Goal: Task Accomplishment & Management: Complete application form

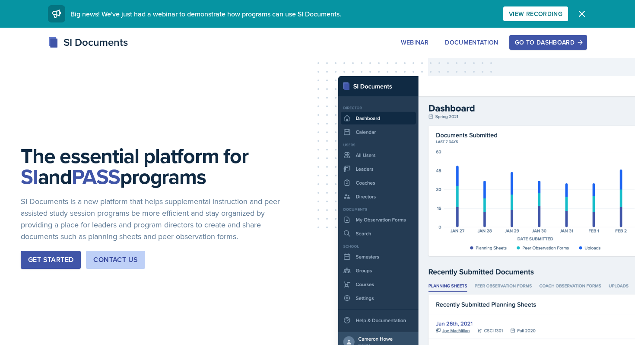
click at [544, 39] on div "Go to Dashboard" at bounding box center [548, 42] width 67 height 7
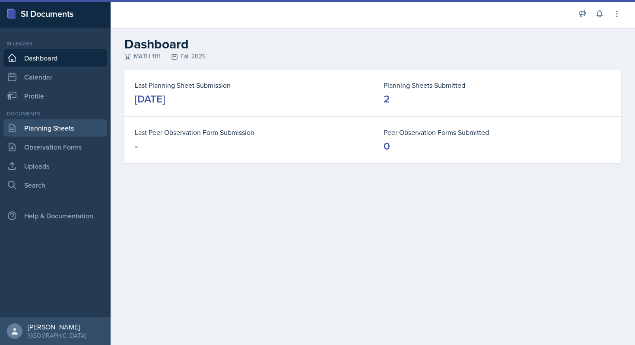
click at [40, 131] on link "Planning Sheets" at bounding box center [55, 127] width 104 height 17
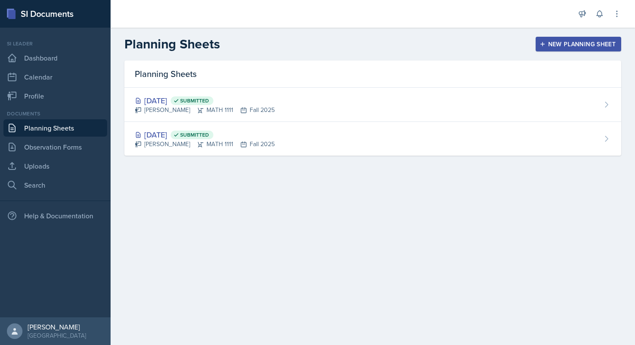
click at [559, 45] on div "New Planning Sheet" at bounding box center [578, 44] width 74 height 7
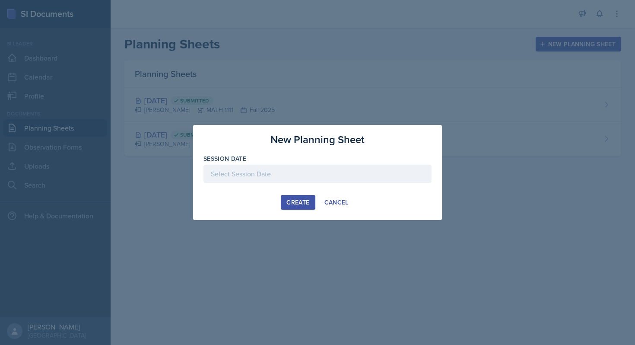
click at [310, 172] on div at bounding box center [318, 174] width 228 height 18
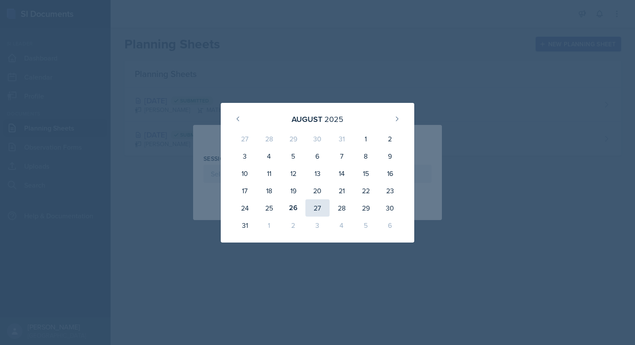
click at [318, 207] on div "27" at bounding box center [317, 207] width 24 height 17
type input "[DATE]"
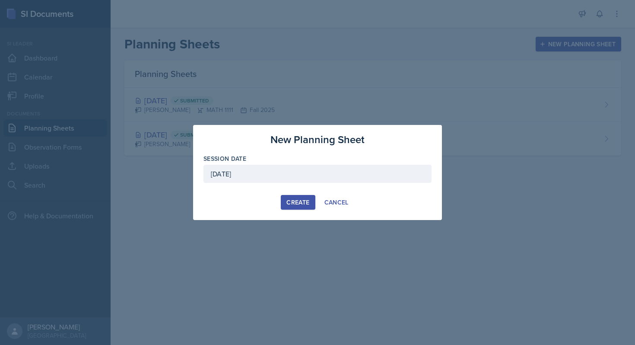
click at [307, 200] on div "Create" at bounding box center [297, 202] width 23 height 7
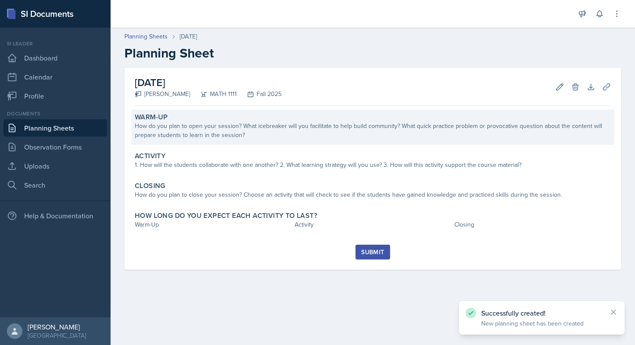
click at [284, 127] on div "How do you plan to open your session? What icebreaker will you facilitate to he…" at bounding box center [373, 130] width 476 height 18
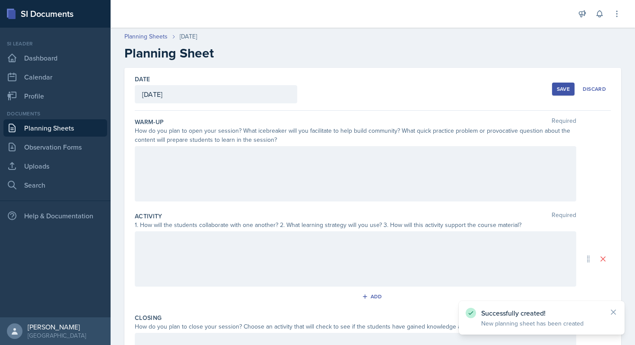
click at [212, 172] on div at bounding box center [356, 173] width 442 height 55
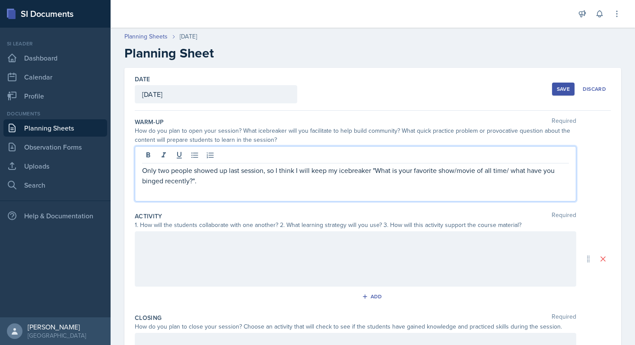
click at [239, 178] on p "Only two people showed up last session, so I think I will keep my icebreaker "W…" at bounding box center [355, 175] width 427 height 21
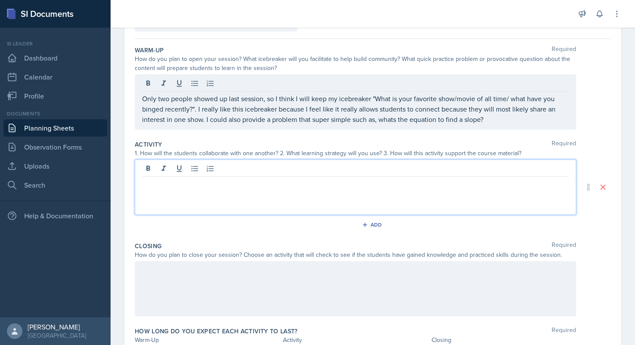
click at [246, 180] on p at bounding box center [355, 183] width 427 height 10
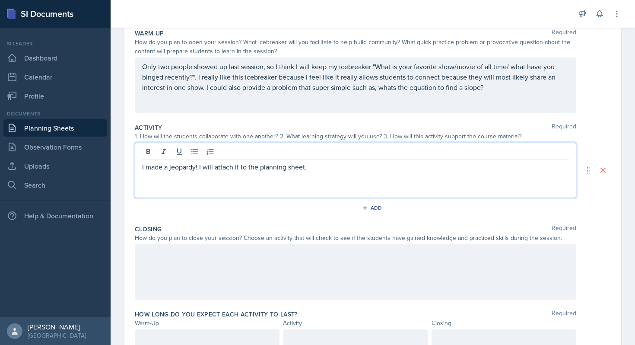
scroll to position [126, 0]
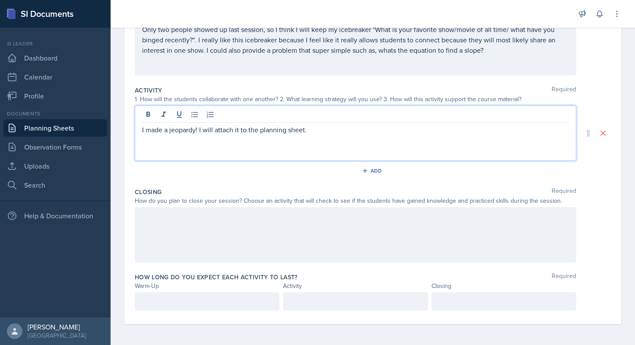
click at [213, 239] on div at bounding box center [356, 234] width 442 height 55
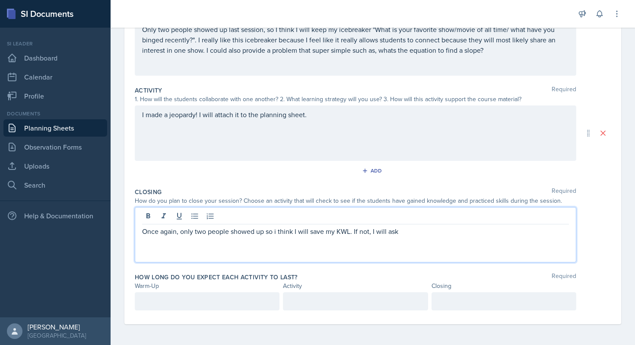
drag, startPoint x: 430, startPoint y: 244, endPoint x: 354, endPoint y: 235, distance: 76.6
click at [354, 235] on div "Once again, only two people showed up so i think I will save my KWL. If not, I …" at bounding box center [356, 234] width 442 height 55
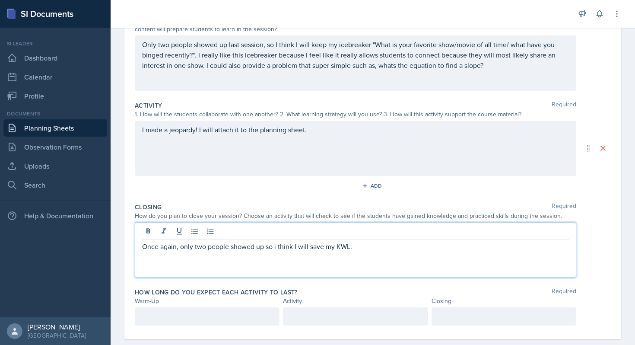
scroll to position [109, 0]
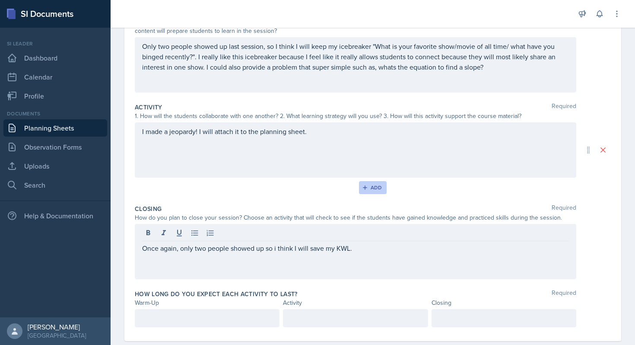
click at [369, 190] on div "Add" at bounding box center [373, 187] width 19 height 7
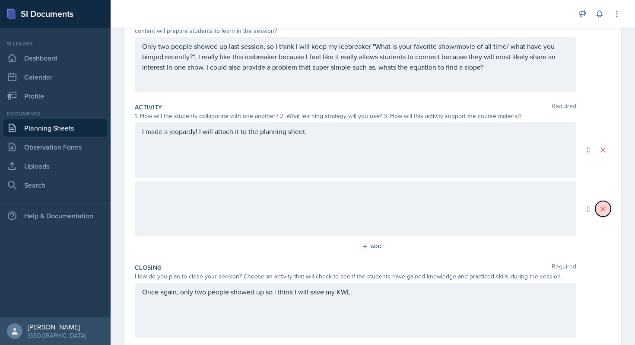
click at [600, 206] on icon at bounding box center [603, 208] width 9 height 9
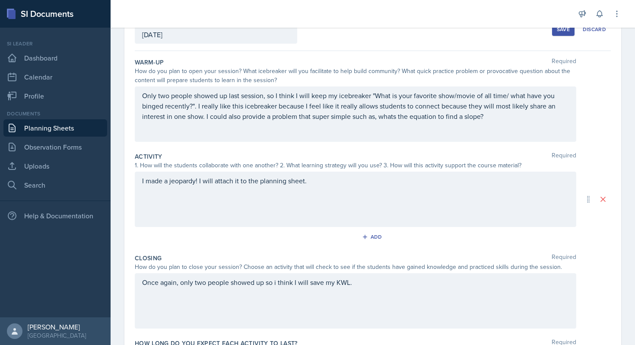
scroll to position [73, 0]
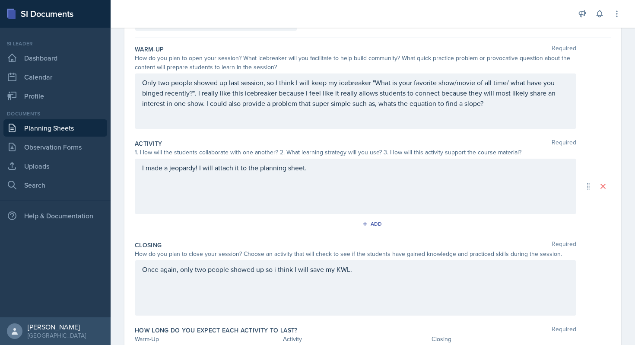
click at [494, 103] on p "Only two people showed up last session, so I think I will keep my icebreaker "W…" at bounding box center [355, 92] width 427 height 31
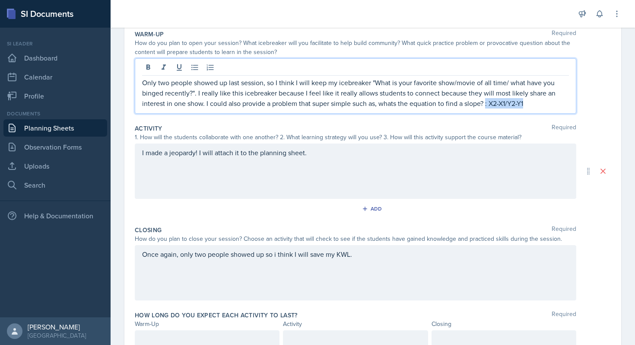
drag, startPoint x: 541, startPoint y: 108, endPoint x: 487, endPoint y: 106, distance: 53.6
click at [487, 106] on div "Only two people showed up last session, so I think I will keep my icebreaker "W…" at bounding box center [356, 85] width 442 height 55
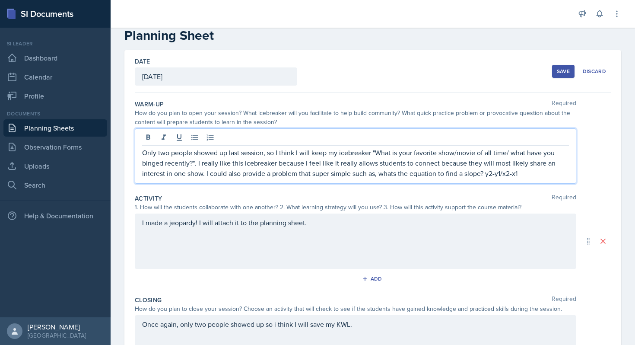
scroll to position [0, 0]
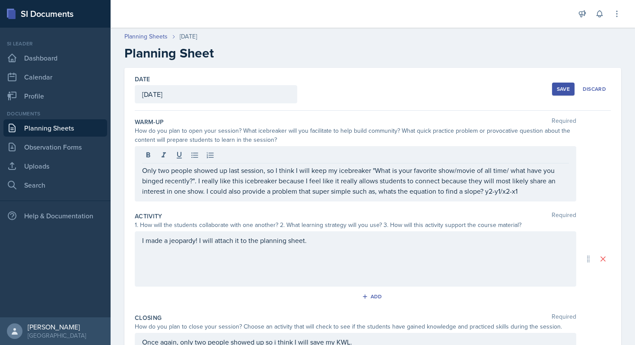
click at [561, 91] on div "Save" at bounding box center [563, 89] width 13 height 7
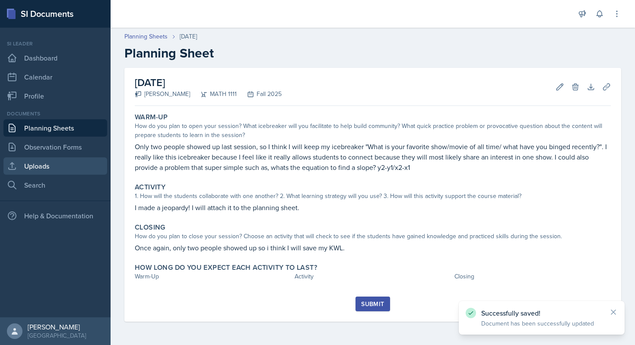
click at [46, 167] on link "Uploads" at bounding box center [55, 165] width 104 height 17
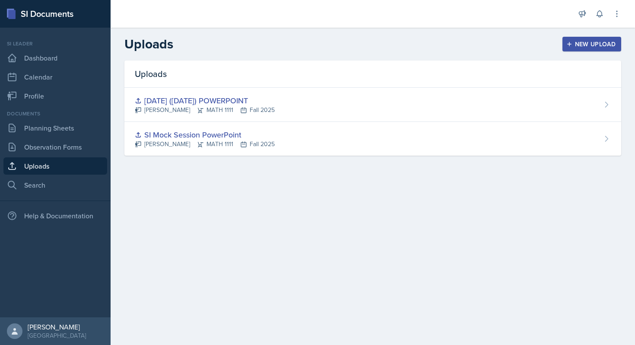
click at [590, 38] on button "New Upload" at bounding box center [592, 44] width 59 height 15
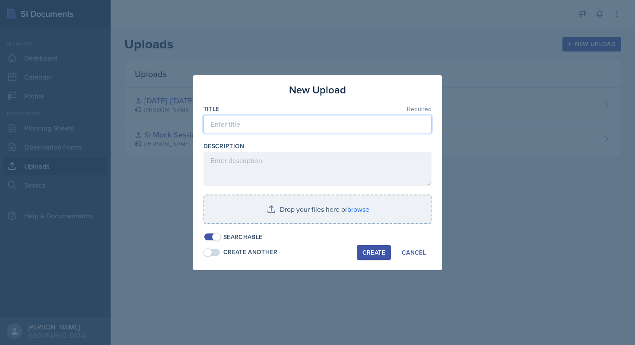
click at [302, 123] on input at bounding box center [318, 124] width 228 height 18
type input "Jeapordy for second session"
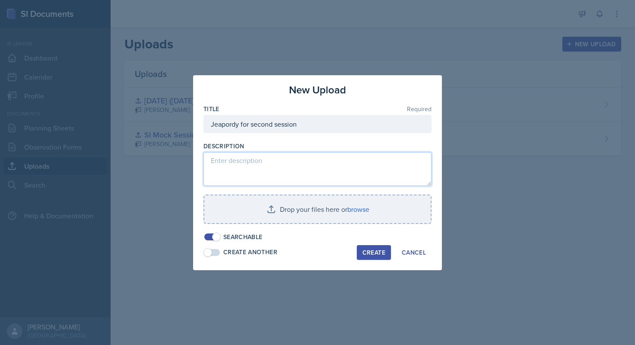
click at [288, 174] on textarea at bounding box center [318, 169] width 228 height 34
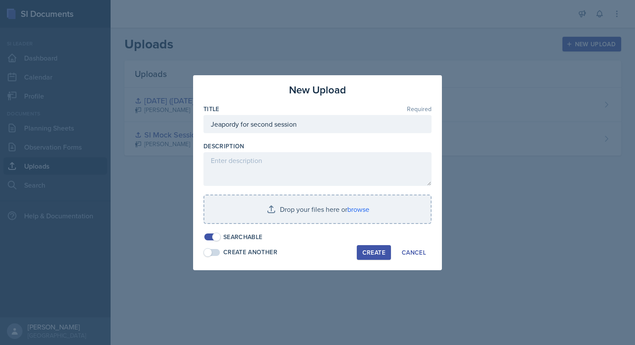
click at [291, 241] on div "Searchable" at bounding box center [318, 236] width 228 height 9
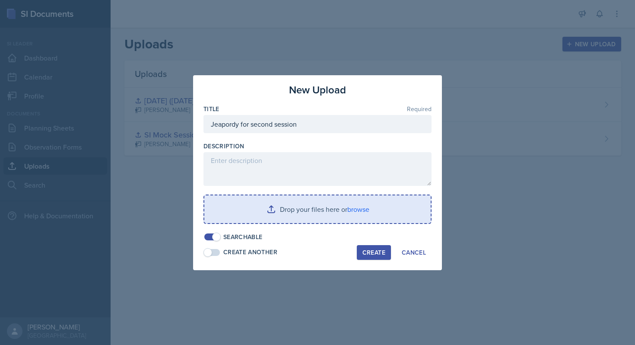
click at [291, 209] on input "file" at bounding box center [317, 209] width 226 height 28
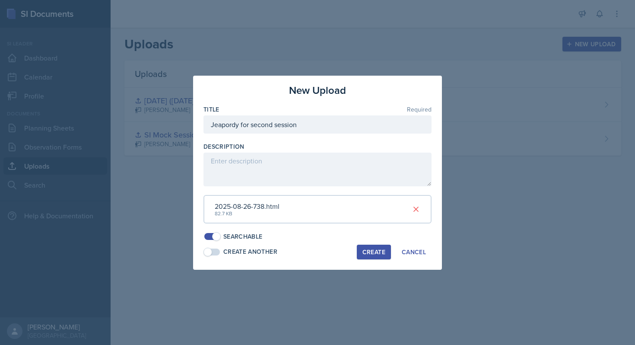
click at [363, 254] on div "Create" at bounding box center [374, 251] width 23 height 7
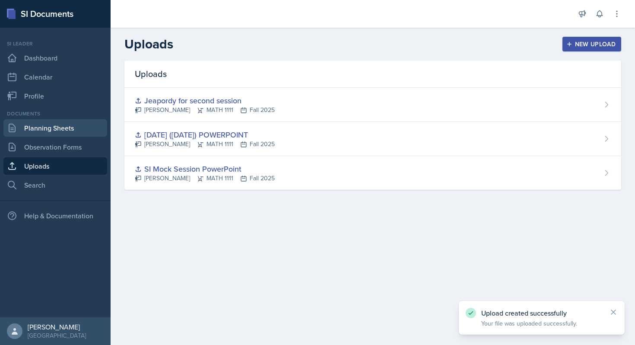
click at [42, 127] on link "Planning Sheets" at bounding box center [55, 127] width 104 height 17
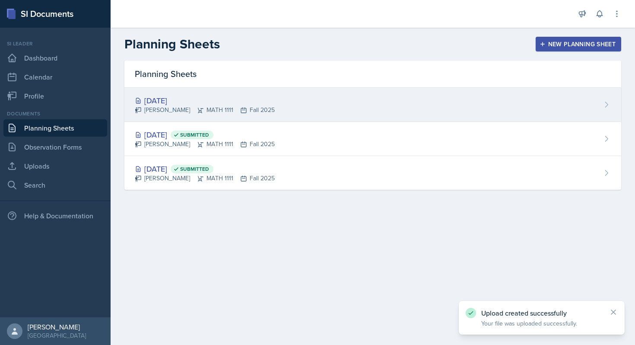
click at [436, 99] on div "[DATE] [PERSON_NAME] MATH 1111 Fall 2025" at bounding box center [372, 105] width 497 height 34
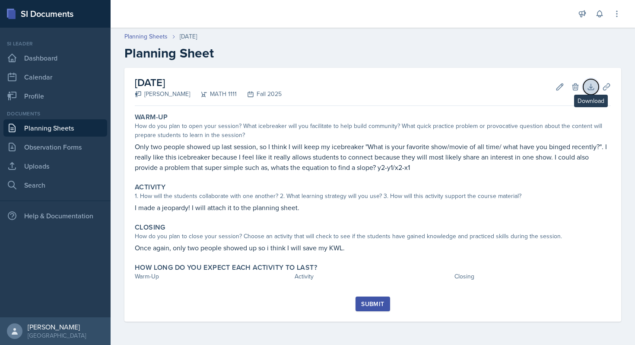
click at [588, 86] on icon at bounding box center [591, 87] width 9 height 9
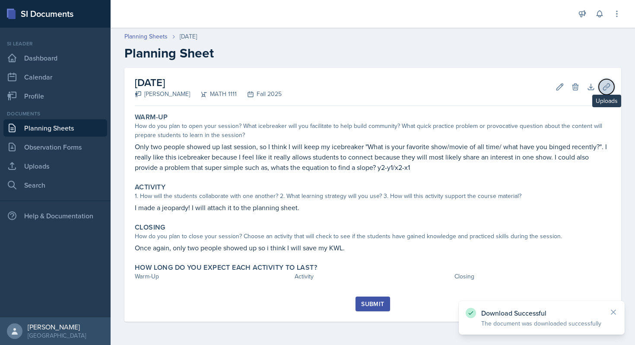
click at [608, 86] on icon at bounding box center [606, 87] width 9 height 9
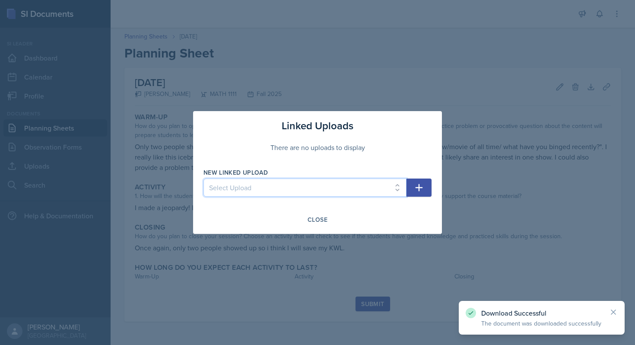
click at [329, 185] on select "Select Upload SI Mock Session PowerPoint [DATE] ([DATE]) POWERPOINT [GEOGRAPHIC…" at bounding box center [305, 187] width 203 height 18
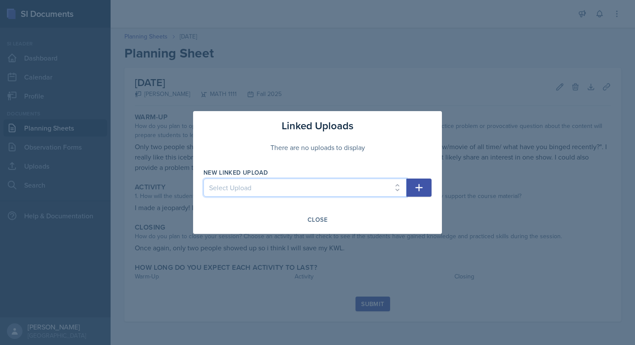
select select "3e348cc4-db26-4424-8dd6-dbb779c74143"
click at [419, 187] on icon "button" at bounding box center [419, 187] width 7 height 7
select select
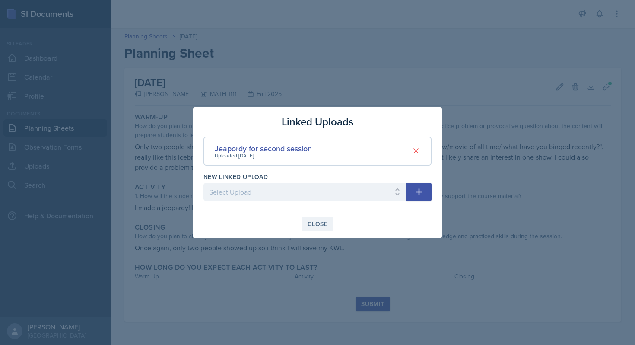
click at [320, 224] on div "Close" at bounding box center [318, 223] width 20 height 7
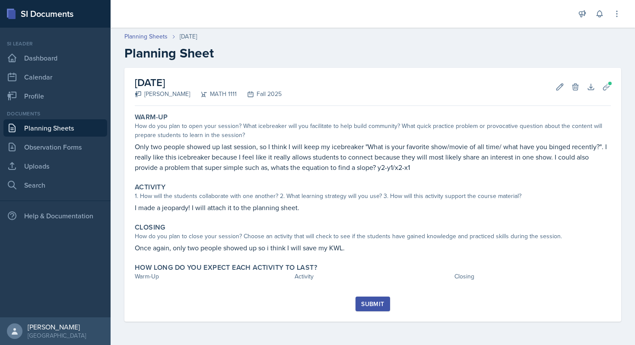
click at [382, 303] on div "Submit" at bounding box center [372, 303] width 23 height 7
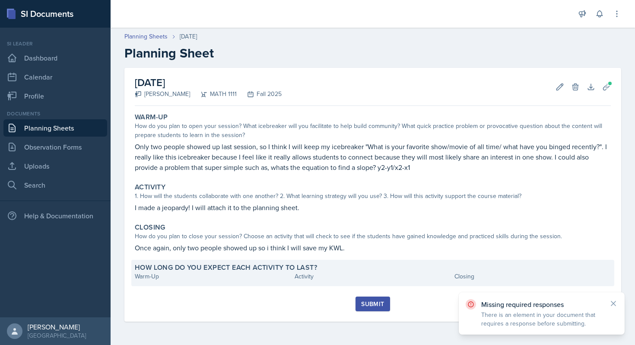
click at [349, 277] on div "Activity" at bounding box center [373, 276] width 156 height 9
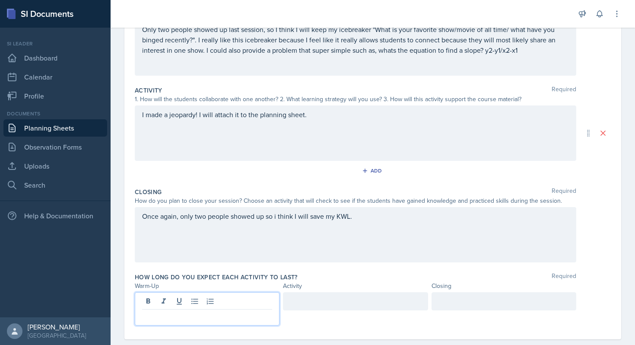
scroll to position [141, 0]
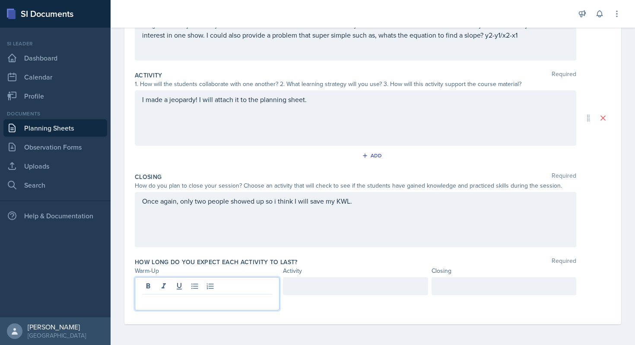
click at [159, 301] on p at bounding box center [207, 301] width 130 height 10
click at [318, 293] on div at bounding box center [355, 286] width 145 height 18
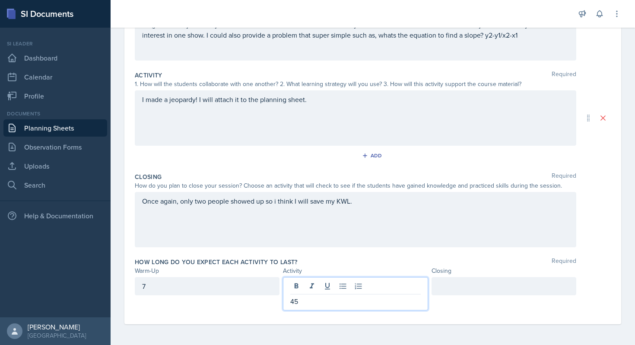
click at [448, 292] on div at bounding box center [504, 286] width 145 height 18
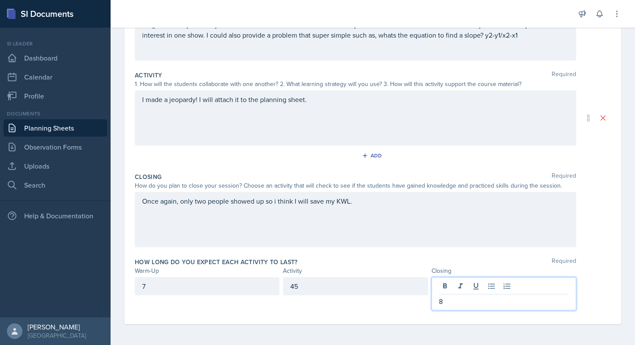
click at [410, 314] on div "How long do you expect each activity to last? Required Warm-Up Activity Closing…" at bounding box center [373, 285] width 476 height 63
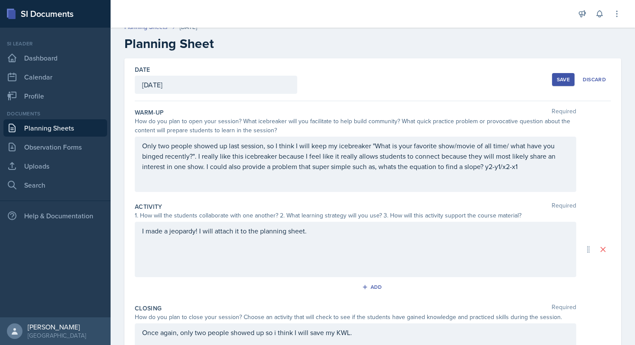
scroll to position [0, 0]
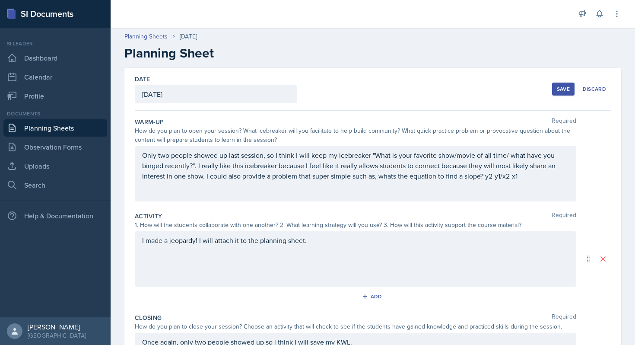
click at [560, 86] on div "Save" at bounding box center [563, 89] width 13 height 7
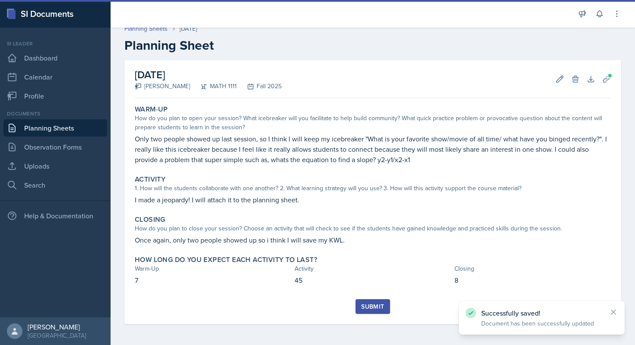
scroll to position [8, 0]
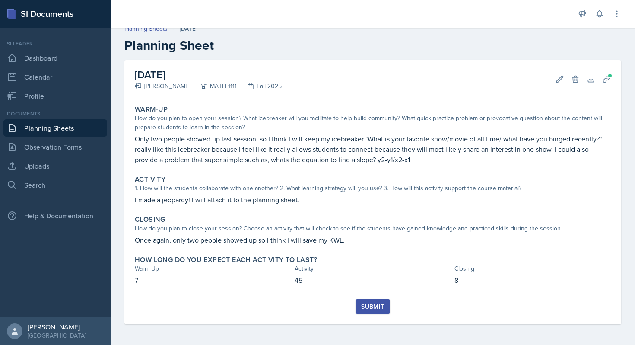
click at [375, 303] on div "Submit" at bounding box center [372, 306] width 23 height 7
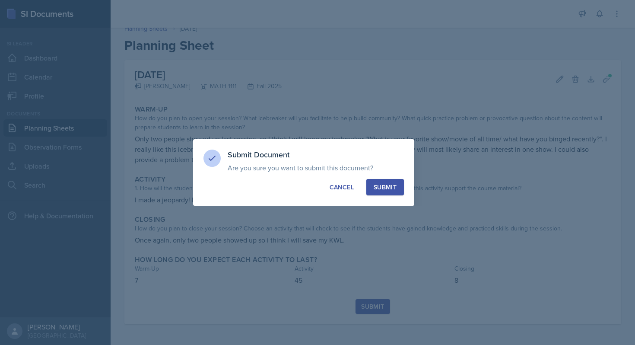
click at [393, 189] on div "Submit" at bounding box center [385, 187] width 23 height 9
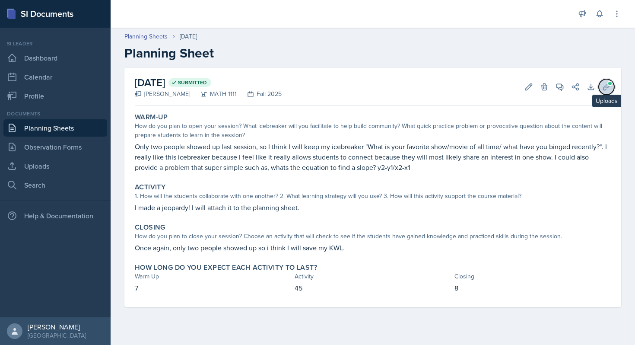
click at [603, 87] on icon at bounding box center [606, 86] width 6 height 6
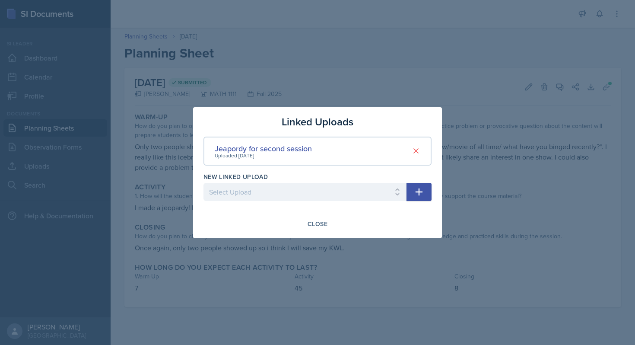
click at [445, 267] on div at bounding box center [317, 172] width 635 height 345
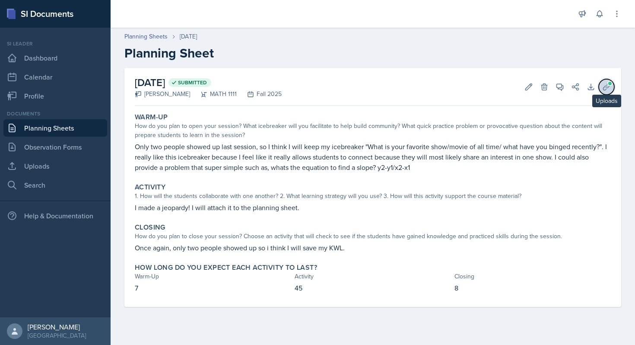
click at [607, 83] on span at bounding box center [609, 83] width 5 height 5
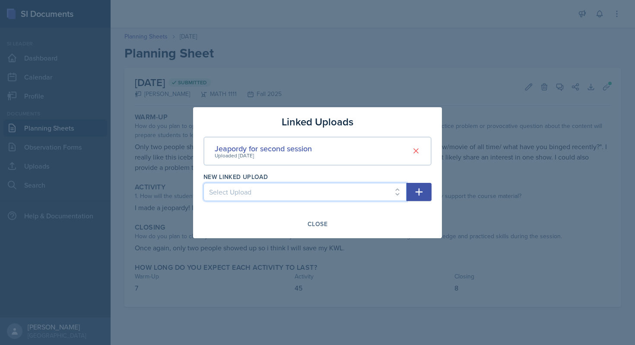
click at [339, 196] on select "Select Upload SI Mock Session PowerPoint [DATE] ([DATE]) POWERPOINT" at bounding box center [305, 192] width 203 height 18
click at [162, 176] on div at bounding box center [317, 172] width 635 height 345
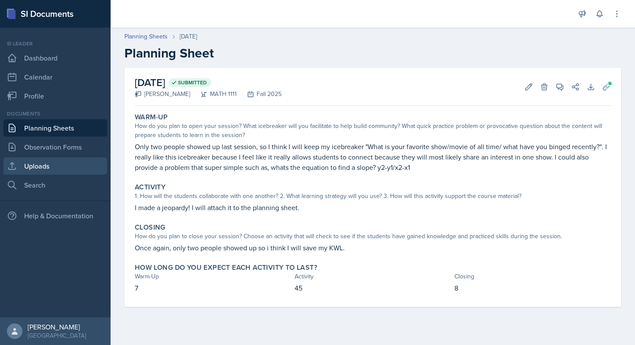
click at [61, 171] on link "Uploads" at bounding box center [55, 165] width 104 height 17
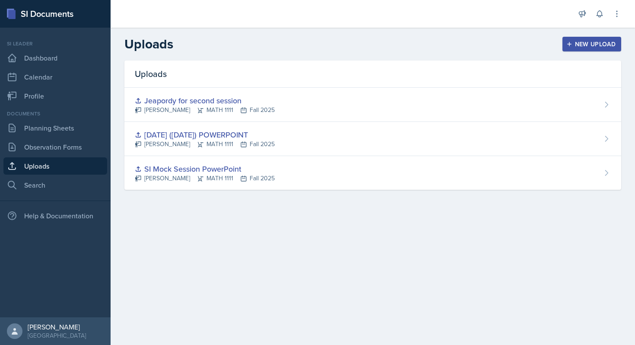
click at [579, 42] on div "New Upload" at bounding box center [592, 44] width 48 height 7
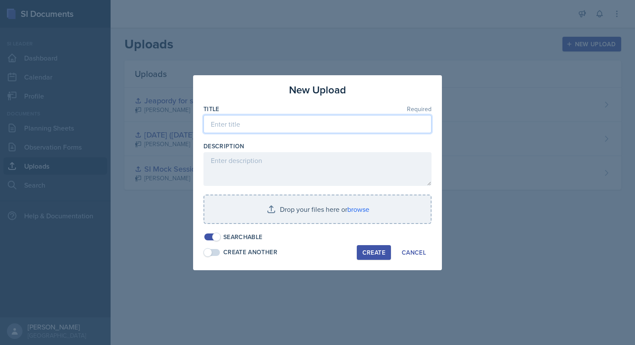
click at [322, 123] on input at bounding box center [318, 124] width 228 height 18
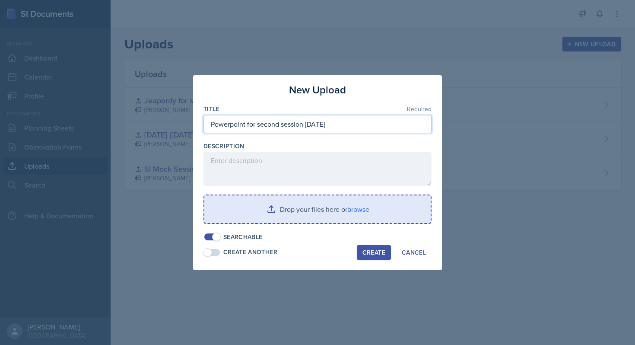
type input "Powerpoint for second session [DATE]"
click at [285, 204] on input "file" at bounding box center [317, 209] width 226 height 28
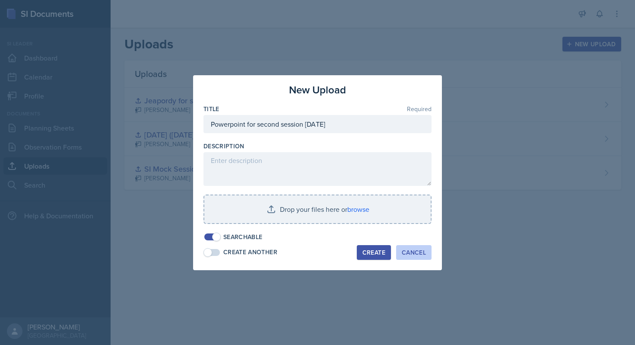
click at [414, 250] on div "Cancel" at bounding box center [414, 252] width 24 height 7
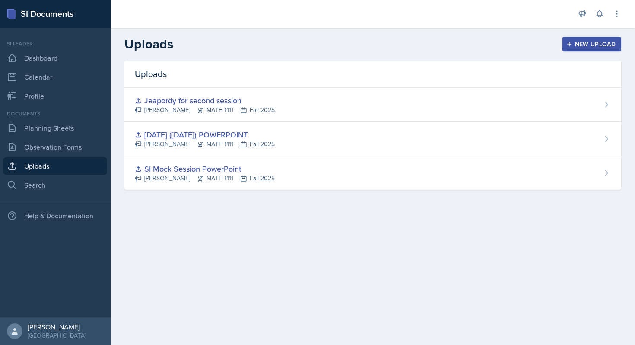
click at [581, 43] on div "New Upload" at bounding box center [592, 44] width 48 height 7
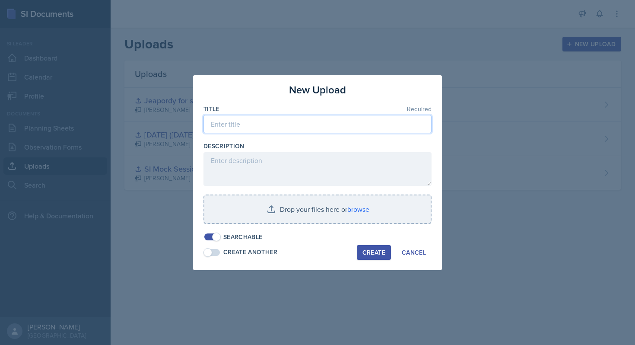
click at [287, 125] on input at bounding box center [318, 124] width 228 height 18
type input "S"
type input "Powerpoiny for session 2 - ([DATE])"
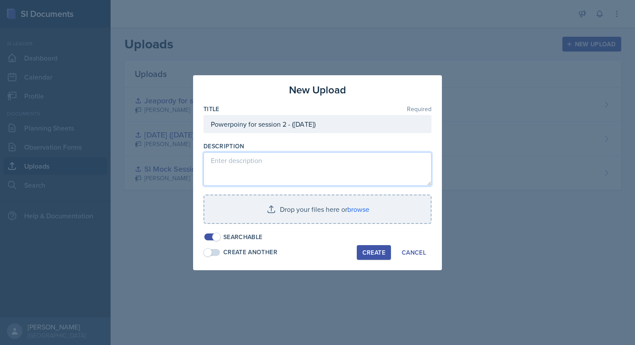
click at [258, 167] on textarea at bounding box center [318, 169] width 228 height 34
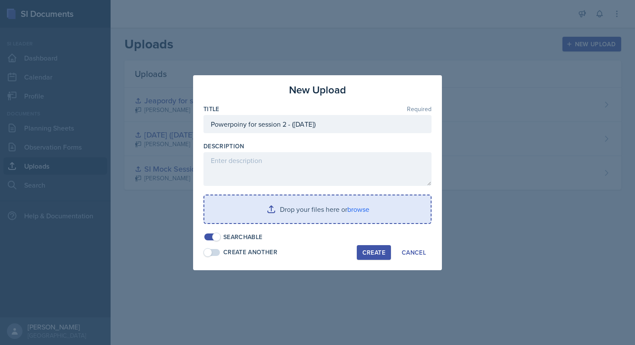
click at [262, 216] on input "file" at bounding box center [317, 209] width 226 height 28
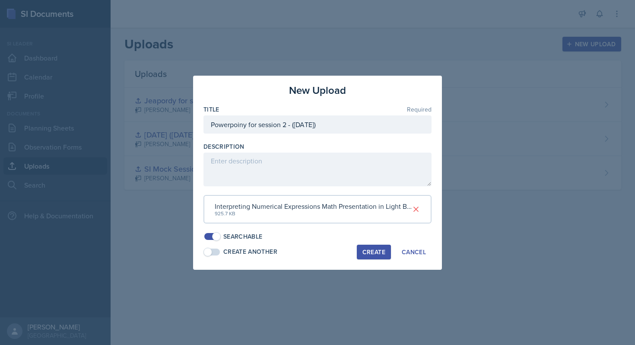
click at [382, 251] on div "Create" at bounding box center [374, 251] width 23 height 7
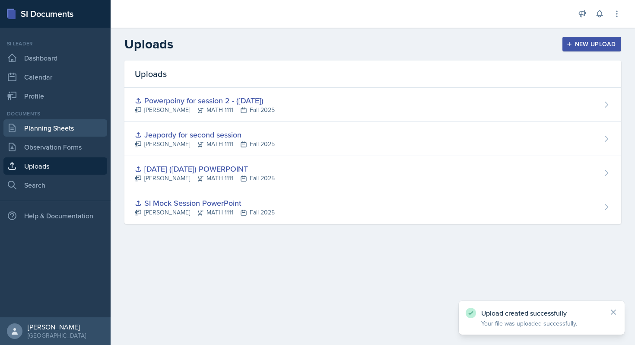
click at [48, 133] on link "Planning Sheets" at bounding box center [55, 127] width 104 height 17
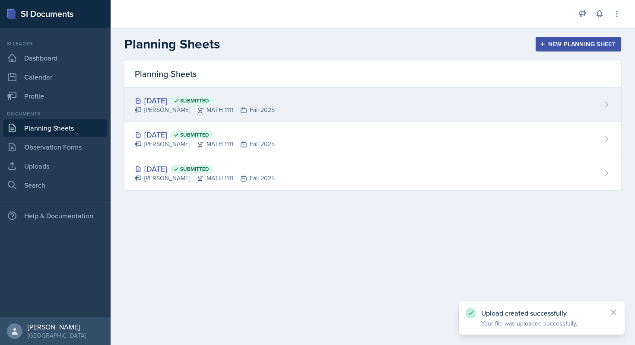
click at [297, 104] on div "[DATE] Submitted [PERSON_NAME] MATH 1111 Fall 2025" at bounding box center [372, 105] width 497 height 34
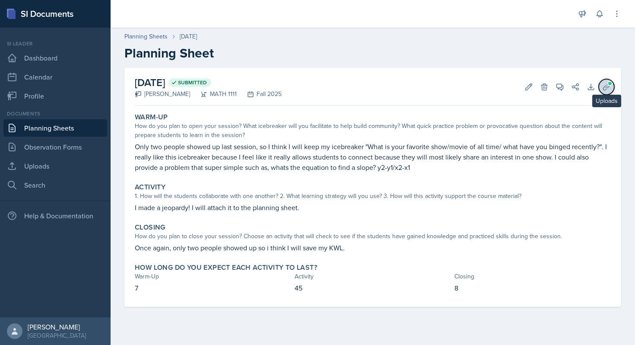
click at [606, 90] on icon at bounding box center [606, 87] width 9 height 9
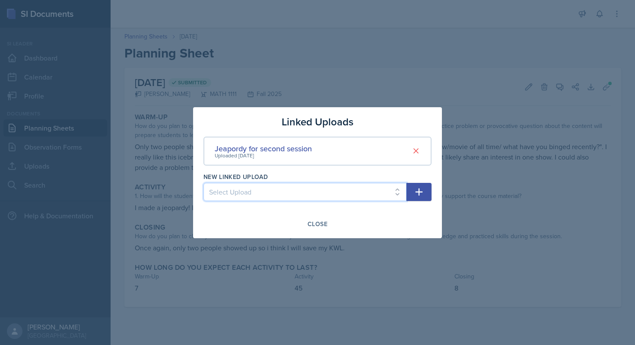
click at [360, 197] on select "Select Upload SI Mock Session PowerPoint [DATE] ([DATE]) POWERPOINT Powerpoiny …" at bounding box center [305, 192] width 203 height 18
select select "cefc96f6-79ed-4c3f-8e43-fa5b11e2a71b"
click at [415, 191] on icon "button" at bounding box center [419, 192] width 10 height 10
select select
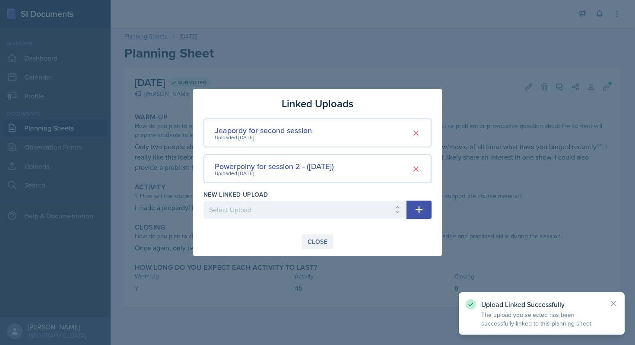
click at [321, 240] on div "Close" at bounding box center [318, 241] width 20 height 7
